Goal: Information Seeking & Learning: Learn about a topic

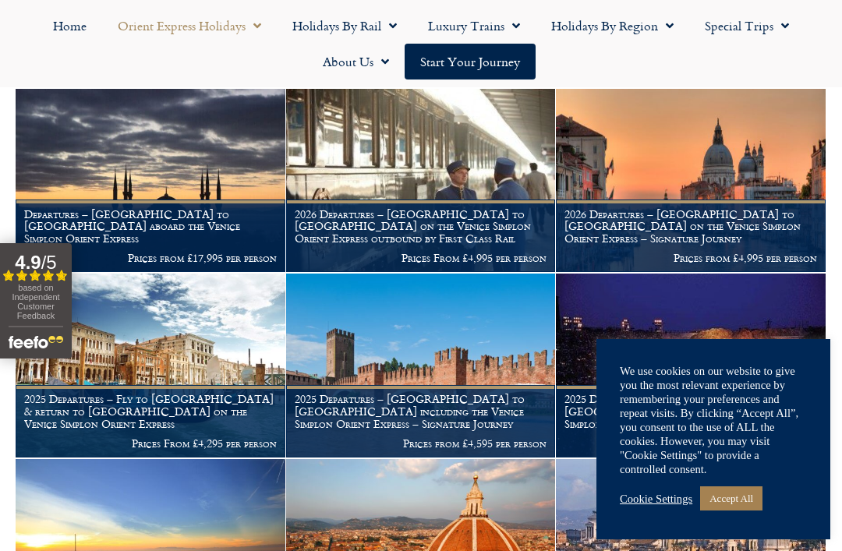
scroll to position [484, 0]
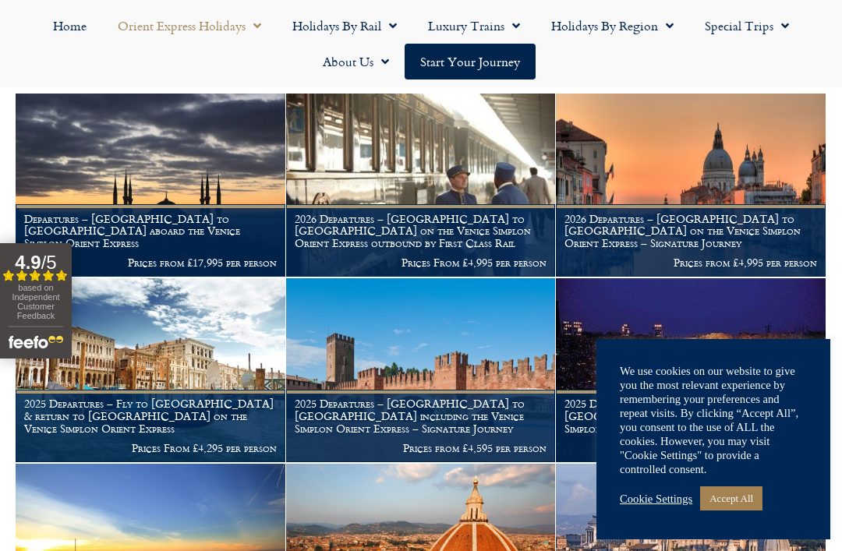
click at [751, 511] on link "Accept All" at bounding box center [731, 498] width 62 height 24
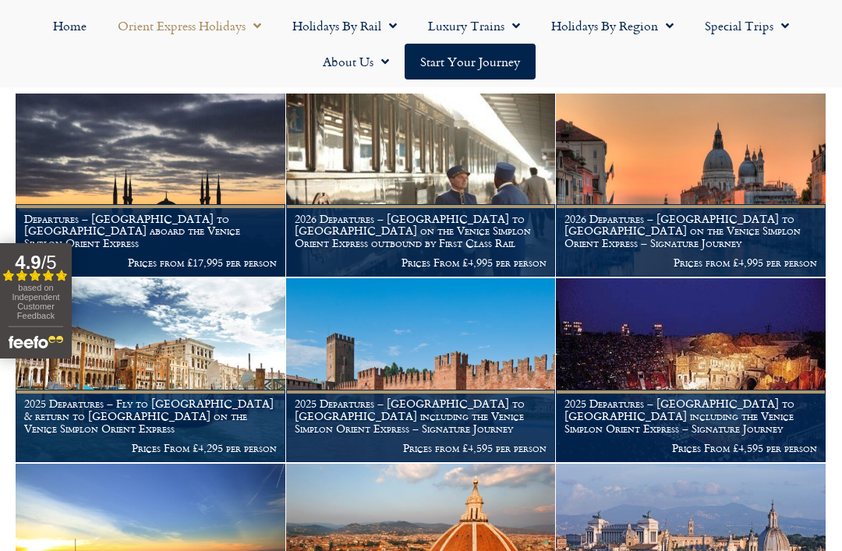
click at [825, 433] on figcaption "2025 Departures – [GEOGRAPHIC_DATA] to [GEOGRAPHIC_DATA] including the Venice S…" at bounding box center [691, 426] width 270 height 72
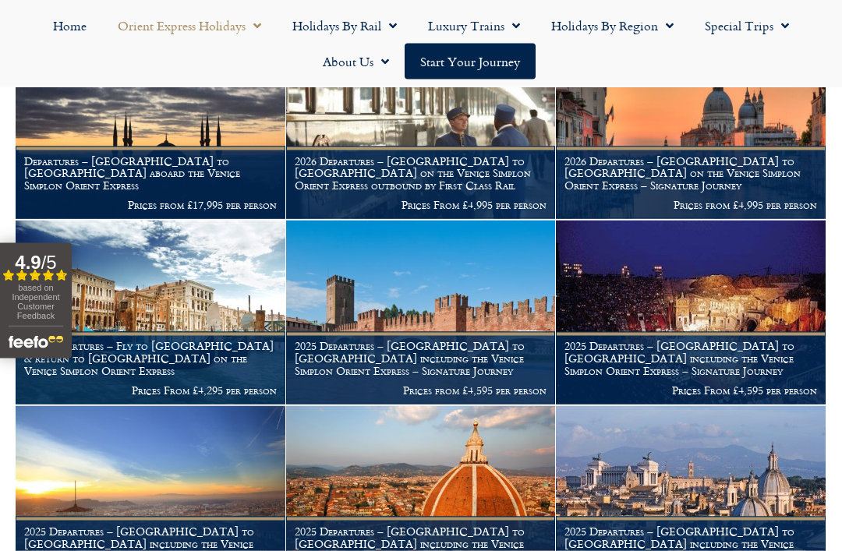
scroll to position [542, 0]
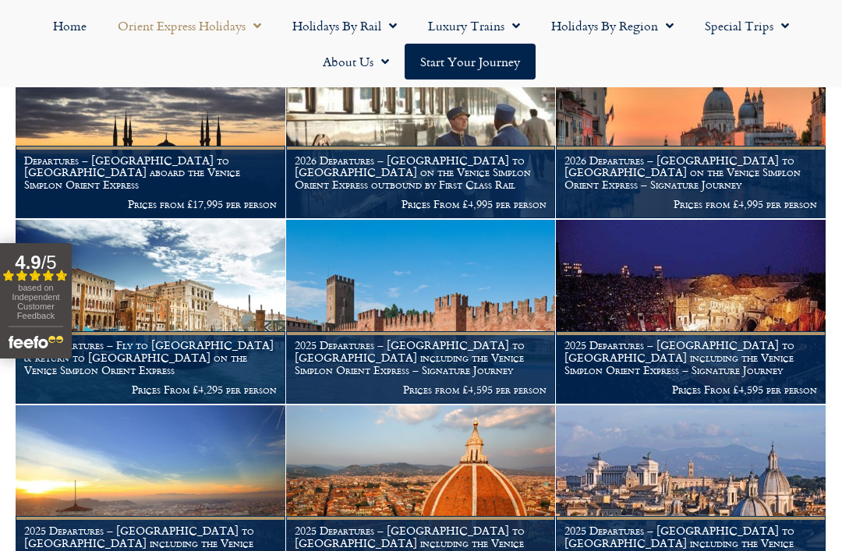
click at [235, 305] on img at bounding box center [151, 312] width 270 height 184
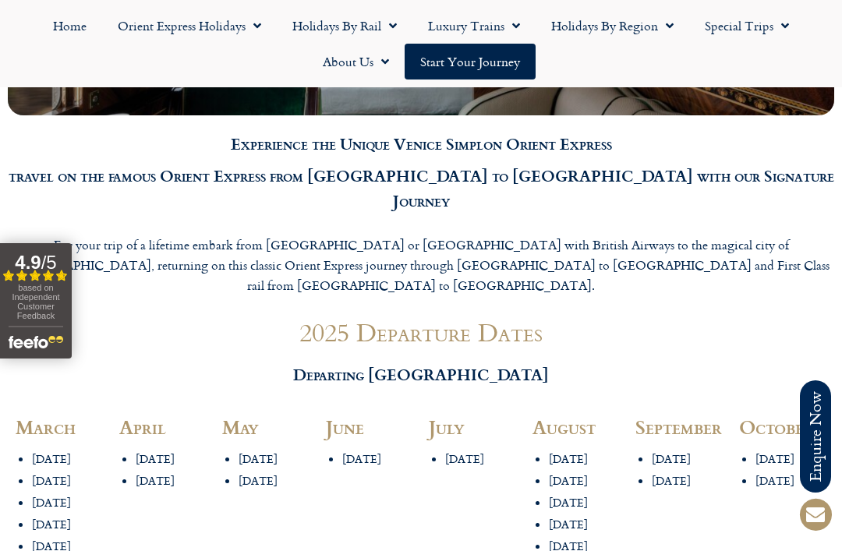
scroll to position [1606, 0]
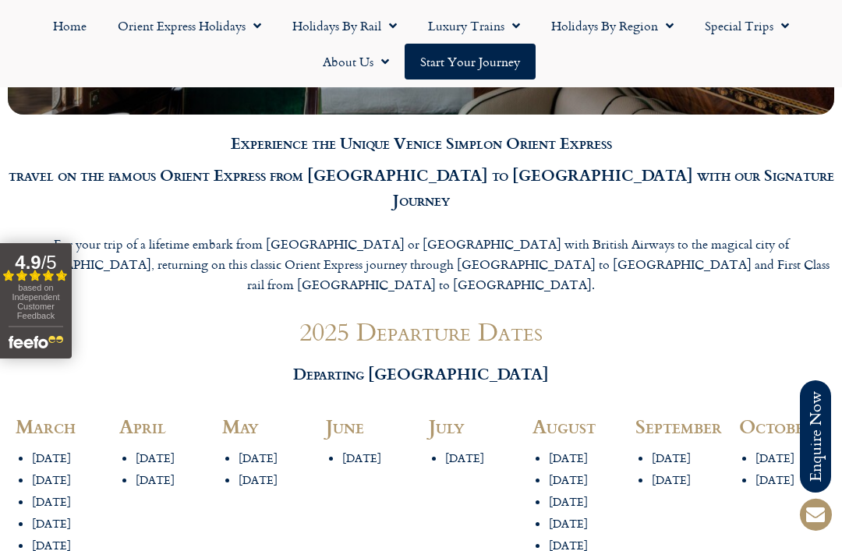
click at [457, 451] on li "12th July" at bounding box center [481, 458] width 72 height 15
click at [436, 409] on div "July 12th July" at bounding box center [473, 488] width 104 height 159
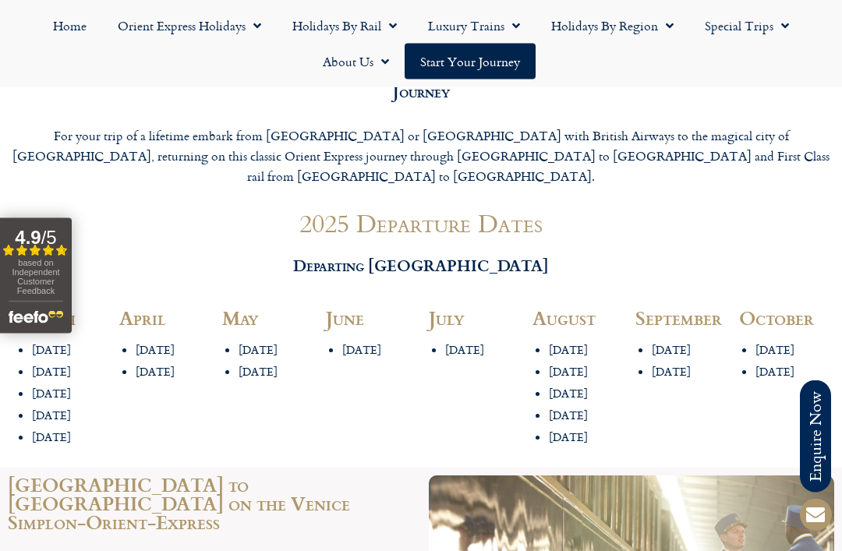
scroll to position [1712, 0]
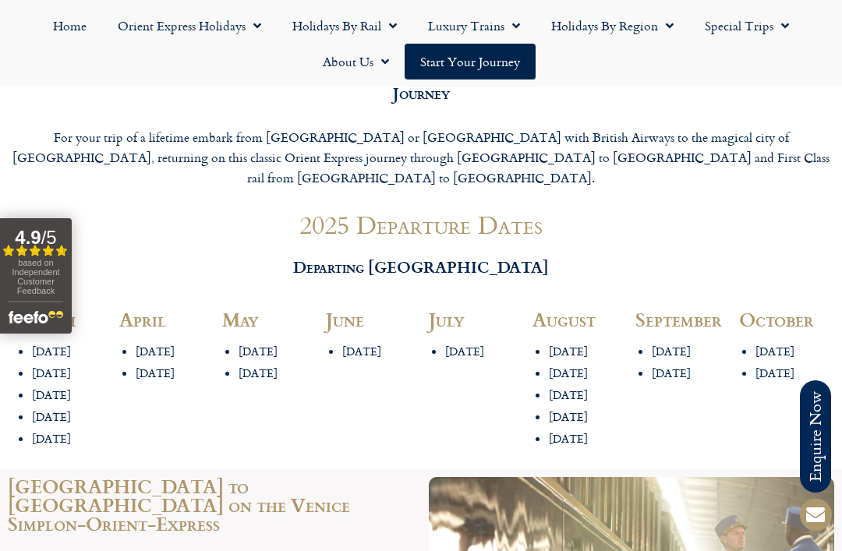
click at [518, 68] on link "Start your Journey" at bounding box center [470, 62] width 131 height 36
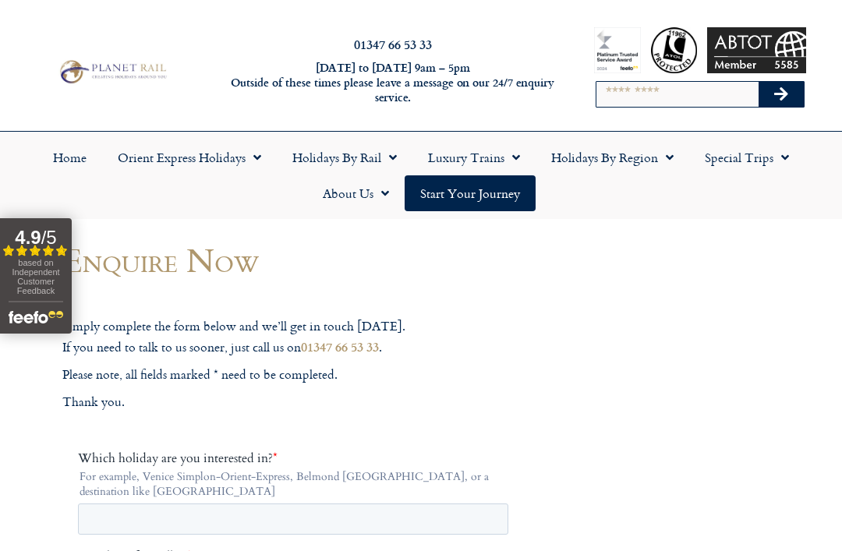
click at [205, 175] on link "Orient Express Holidays" at bounding box center [189, 158] width 175 height 36
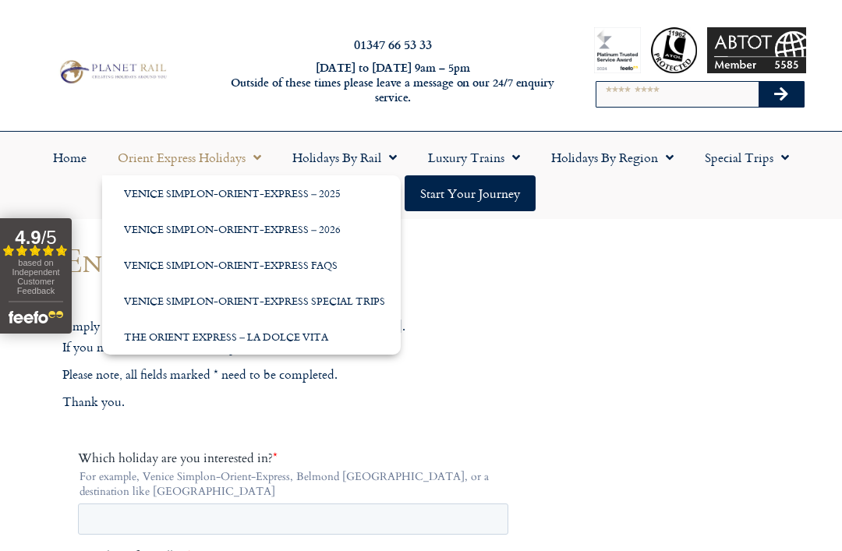
click at [208, 345] on link "The Orient Express – La Dolce Vita" at bounding box center [251, 337] width 299 height 36
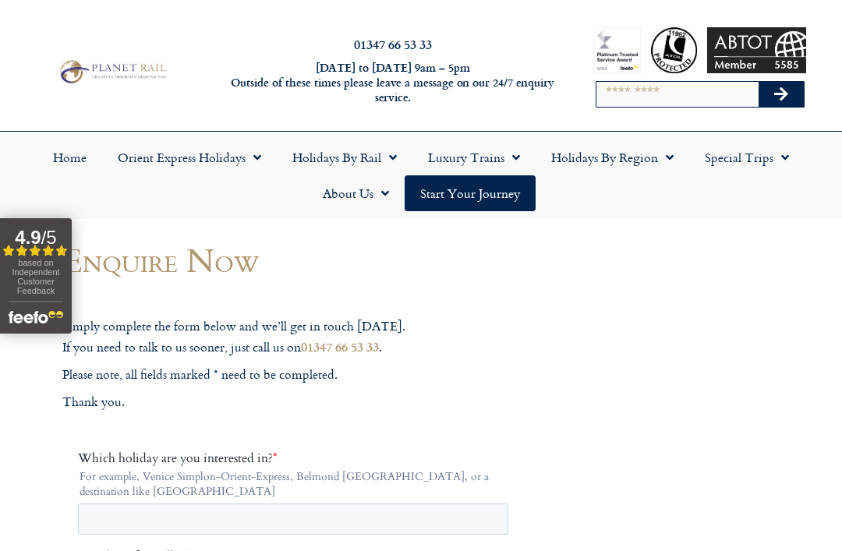
click at [168, 171] on link "Orient Express Holidays" at bounding box center [189, 158] width 175 height 36
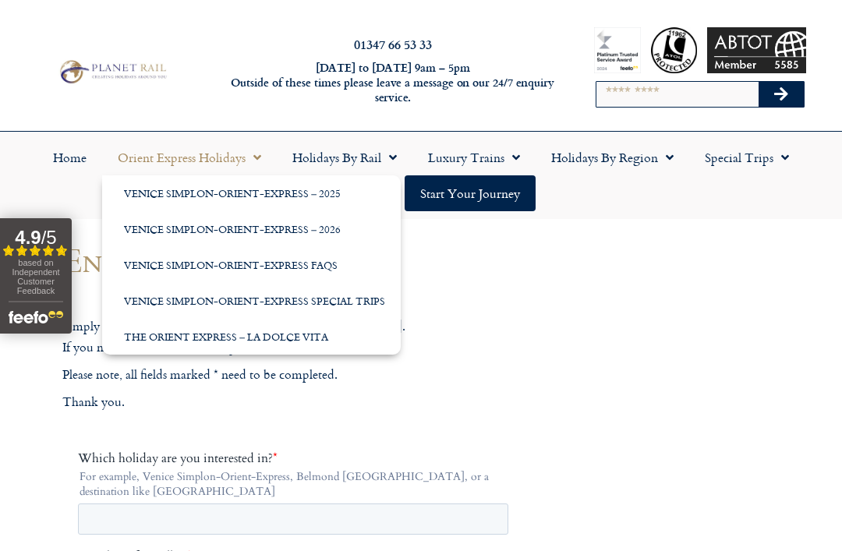
click at [169, 238] on link "Venice Simplon-Orient-Express – 2026" at bounding box center [251, 229] width 299 height 36
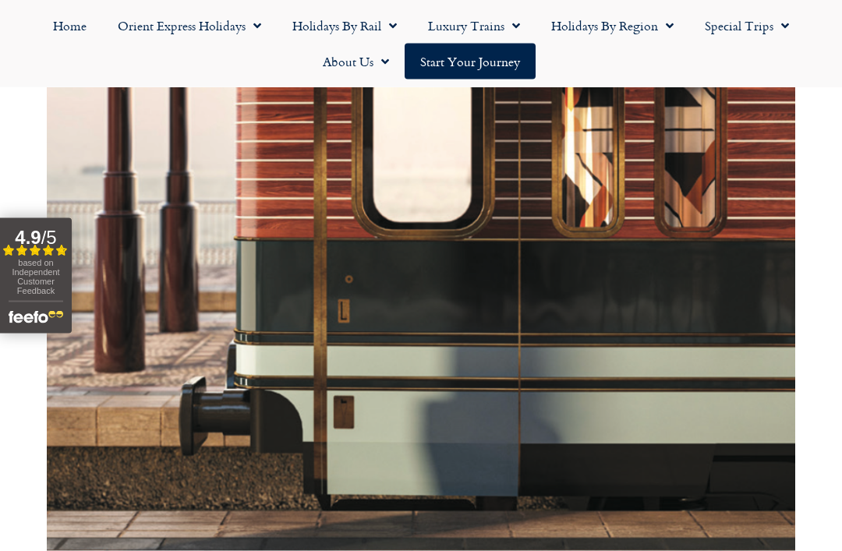
scroll to position [762, 0]
